Goal: Use online tool/utility: Utilize a website feature to perform a specific function

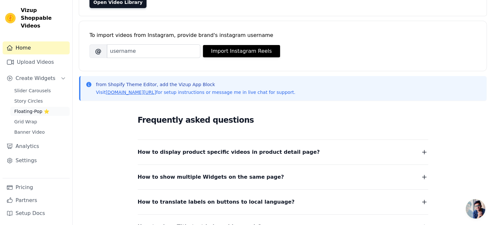
scroll to position [73, 0]
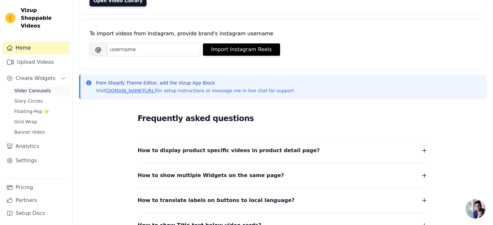
click at [43, 88] on span "Slider Carousels" at bounding box center [32, 91] width 37 height 6
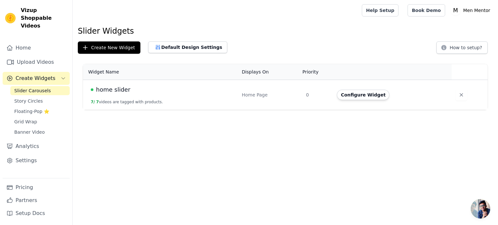
click at [171, 93] on div "home slider" at bounding box center [162, 89] width 143 height 9
click at [361, 96] on button "Configure Widget" at bounding box center [363, 95] width 53 height 10
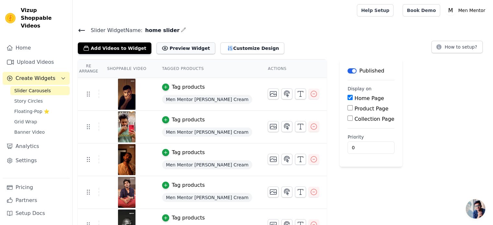
click at [180, 50] on button "Preview Widget" at bounding box center [186, 48] width 58 height 12
click at [224, 46] on button "Customize Design" at bounding box center [252, 48] width 64 height 12
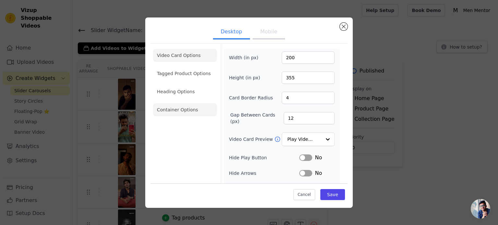
click at [184, 107] on li "Container Options" at bounding box center [185, 109] width 64 height 13
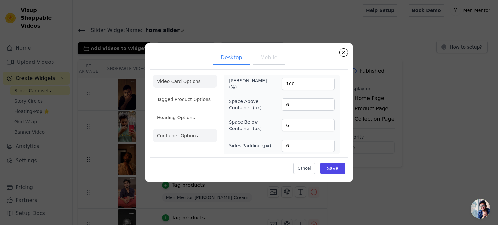
click at [203, 93] on li "Video Card Options" at bounding box center [185, 99] width 64 height 13
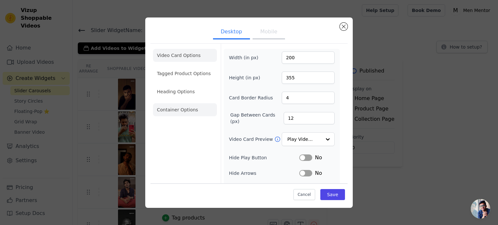
click at [195, 106] on li "Container Options" at bounding box center [185, 109] width 64 height 13
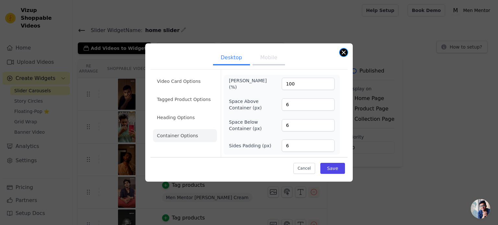
click at [346, 52] on button "Close modal" at bounding box center [344, 53] width 8 height 8
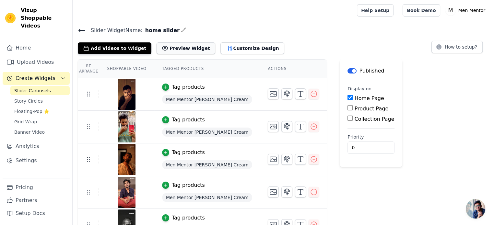
click at [184, 52] on button "Preview Widget" at bounding box center [186, 48] width 58 height 12
